Goal: Task Accomplishment & Management: Manage account settings

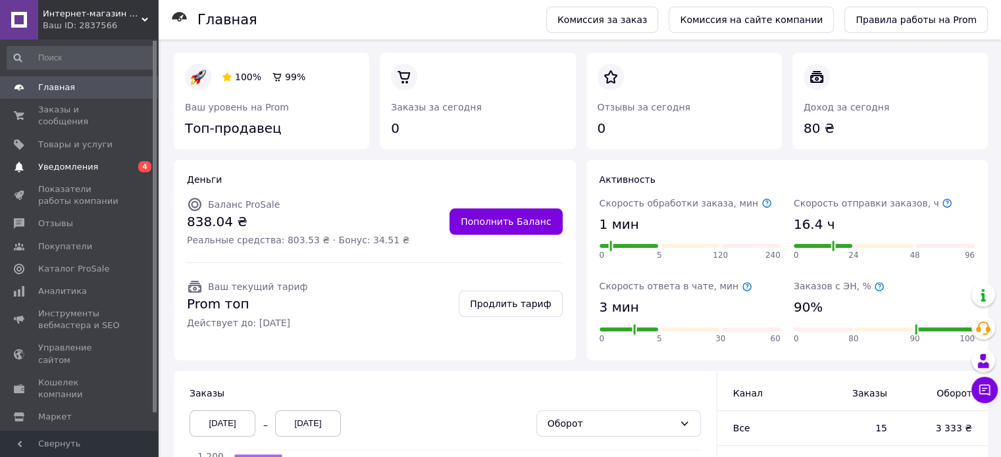
click at [59, 161] on span "Уведомления" at bounding box center [68, 167] width 60 height 12
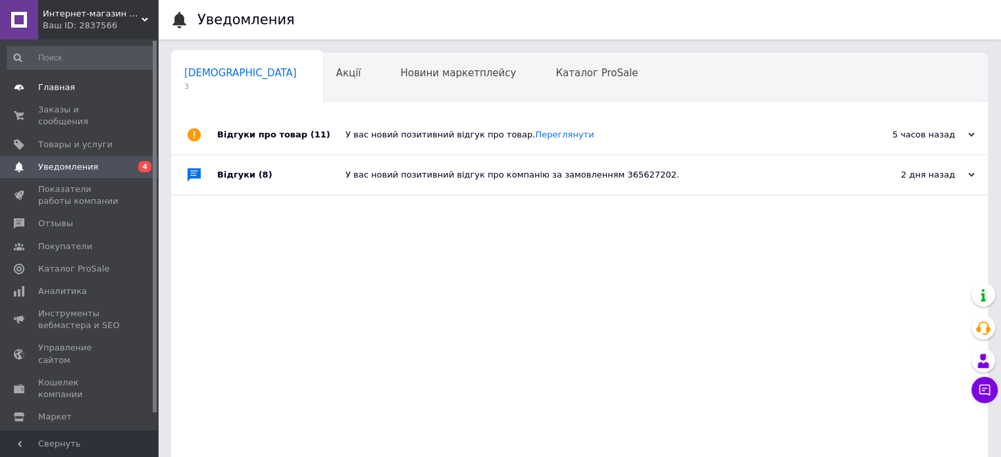
click at [52, 83] on span "Главная" at bounding box center [56, 88] width 37 height 12
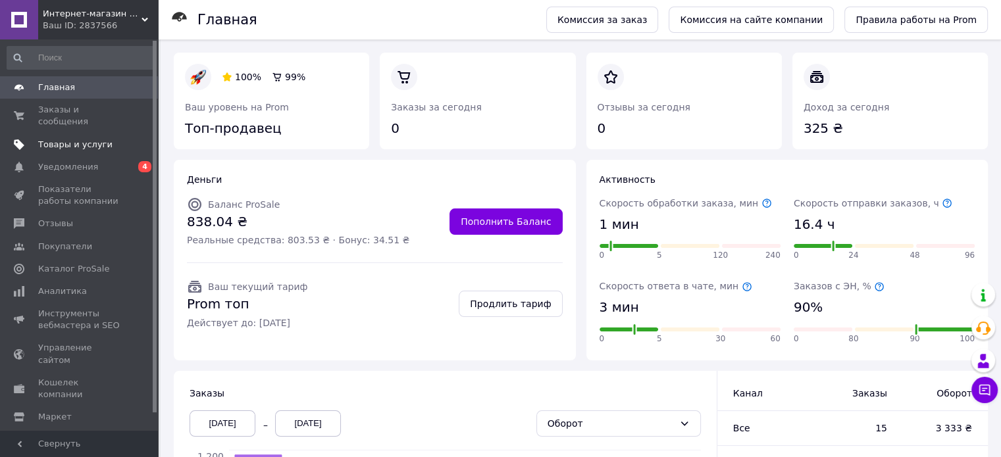
click at [86, 139] on span "Товары и услуги" at bounding box center [75, 145] width 74 height 12
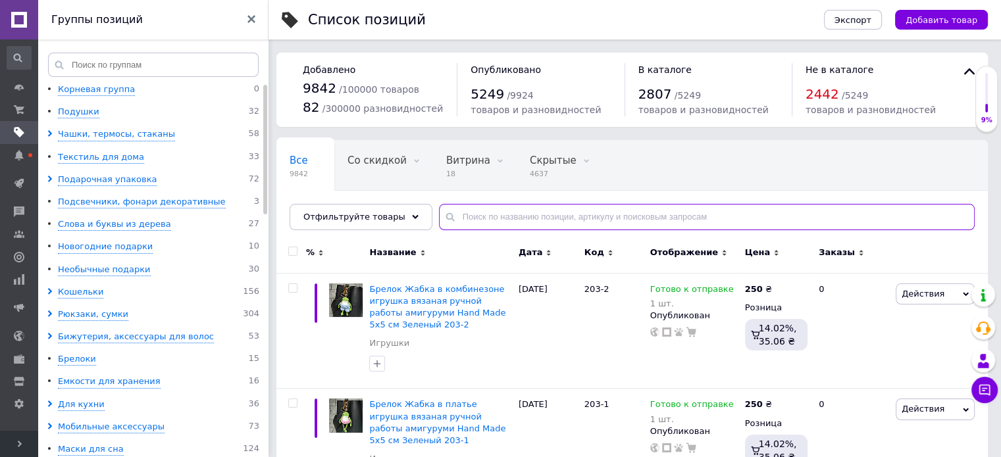
click at [522, 213] on input "text" at bounding box center [707, 217] width 536 height 26
paste input "JQ90028"
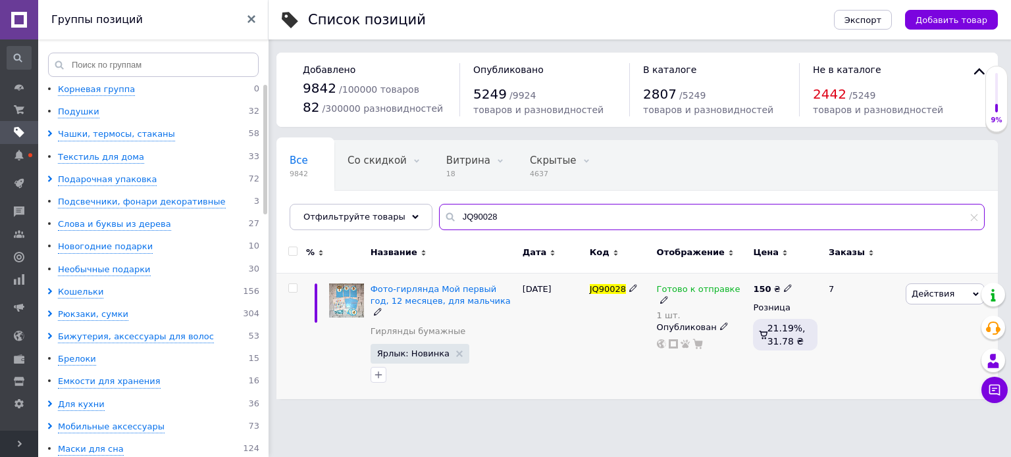
type input "JQ90028"
click at [668, 296] on icon at bounding box center [664, 300] width 8 height 8
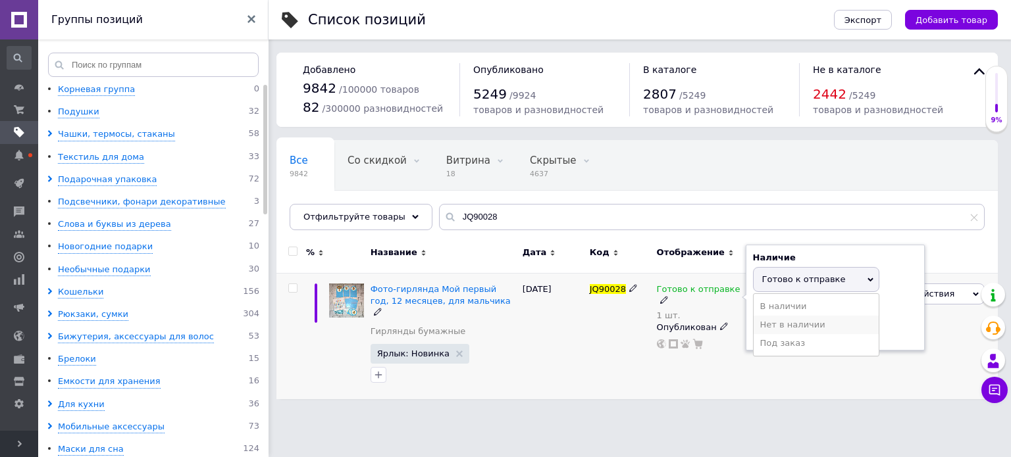
click at [771, 323] on li "Нет в наличии" at bounding box center [815, 325] width 125 height 18
click at [778, 328] on input "1" at bounding box center [803, 330] width 100 height 26
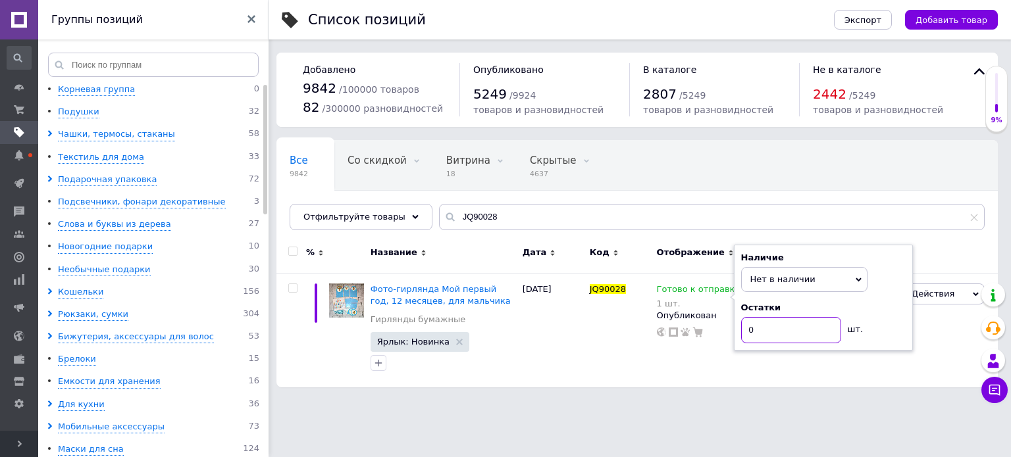
type input "0"
click at [780, 390] on div "Список позиций Экспорт Добавить товар Добавлено 9842 / 100000 товаров 82 / 3000…" at bounding box center [637, 200] width 748 height 401
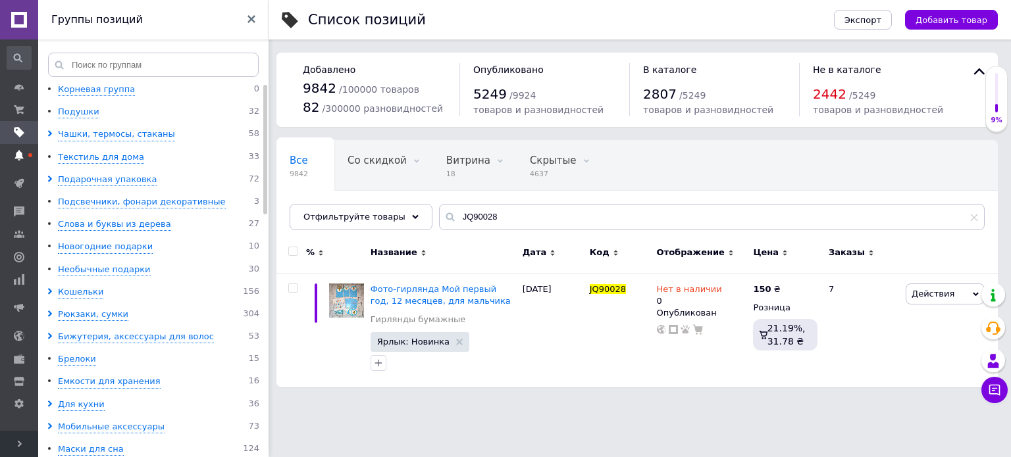
click at [20, 157] on use at bounding box center [18, 155] width 9 height 11
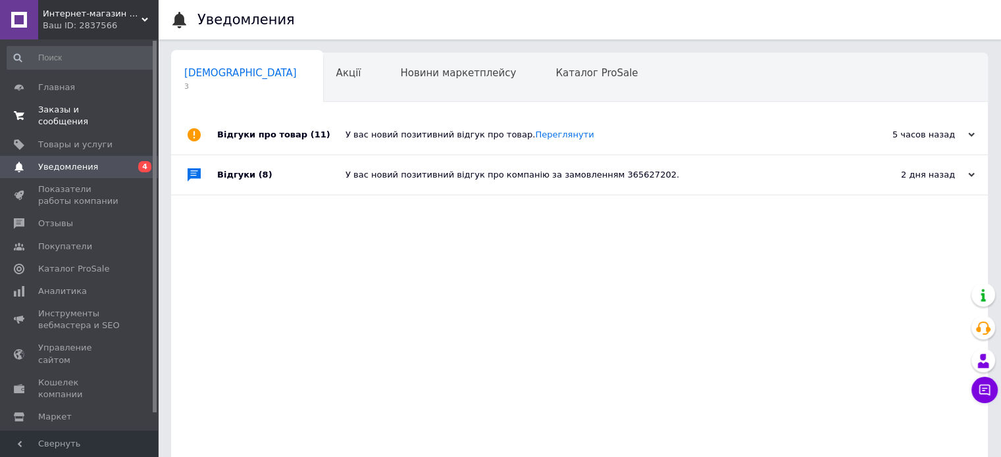
click at [41, 109] on span "Заказы и сообщения" at bounding box center [80, 116] width 84 height 24
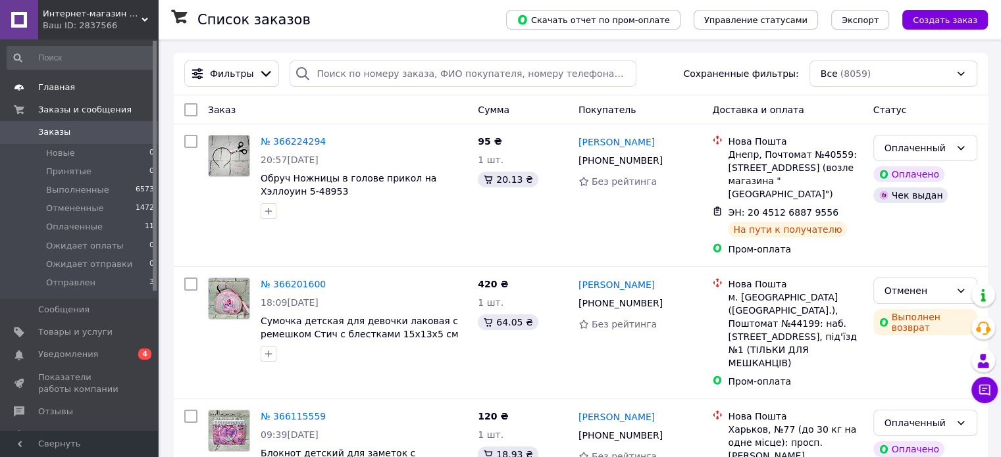
click at [40, 89] on span "Главная" at bounding box center [56, 88] width 37 height 12
